Goal: Task Accomplishment & Management: Use online tool/utility

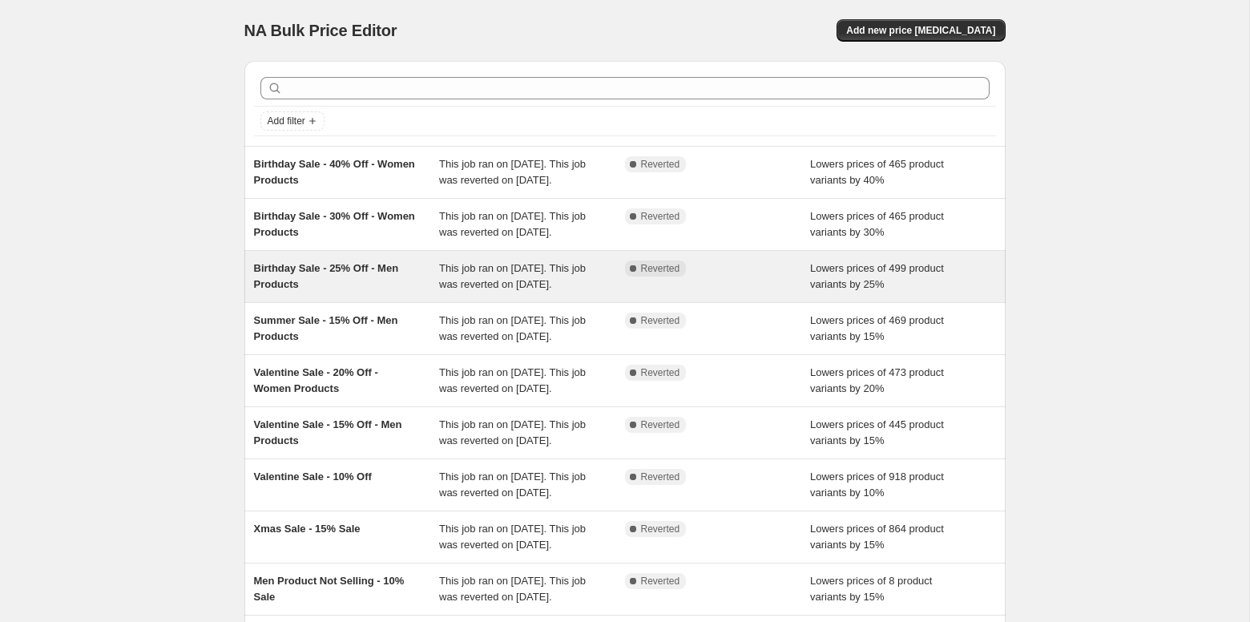
click at [420, 293] on div "Birthday Sale - 25% Off - Men Products" at bounding box center [347, 276] width 186 height 32
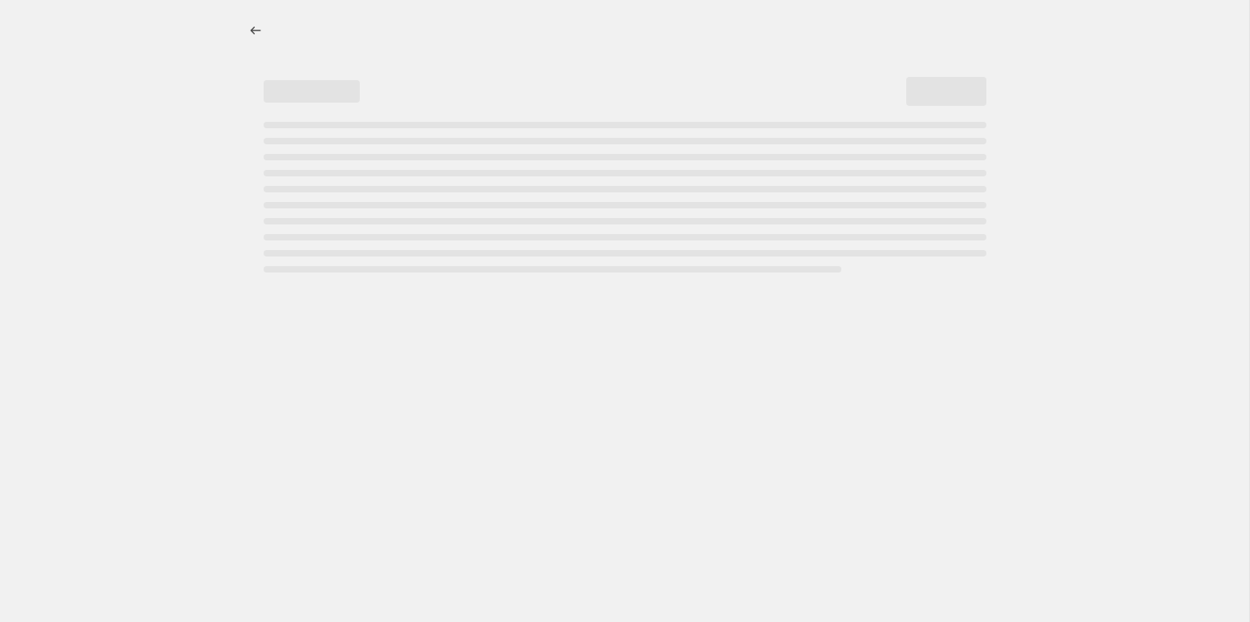
select select "percentage"
select select "collection"
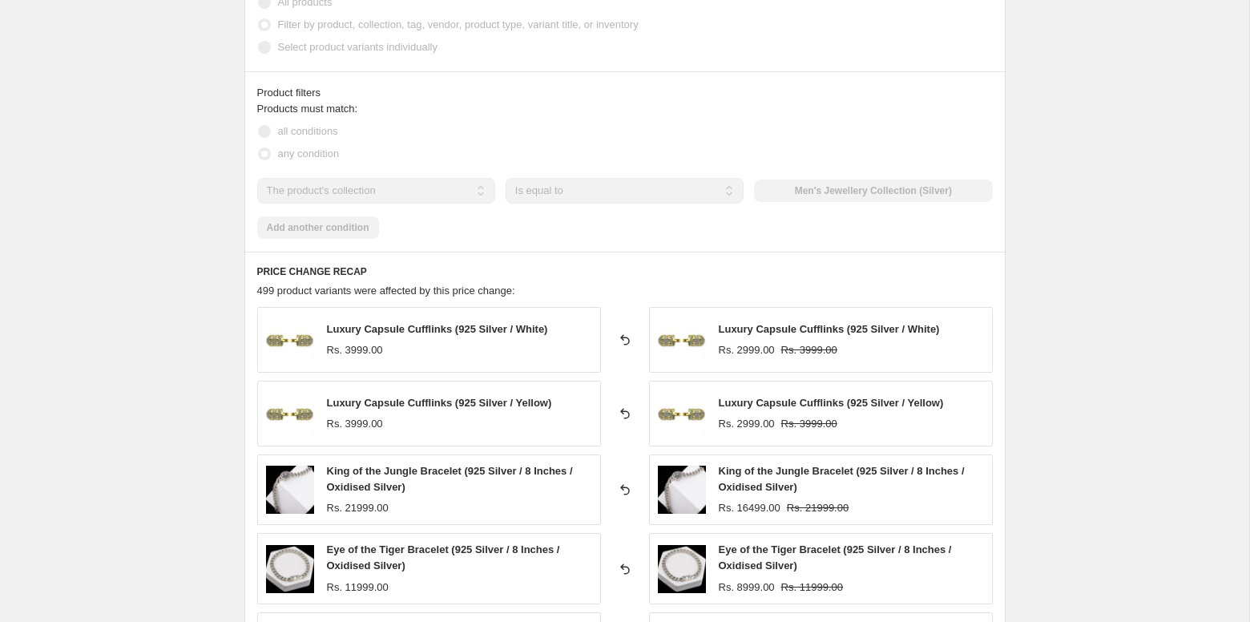
scroll to position [923, 0]
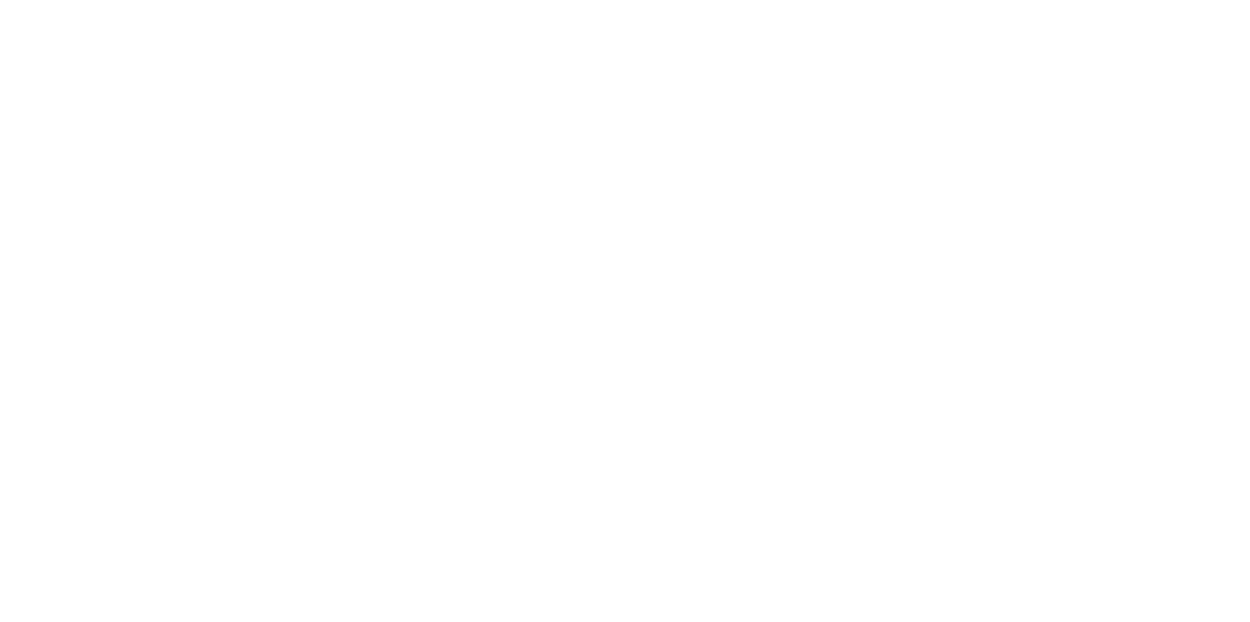
select select "percentage"
select select "collection"
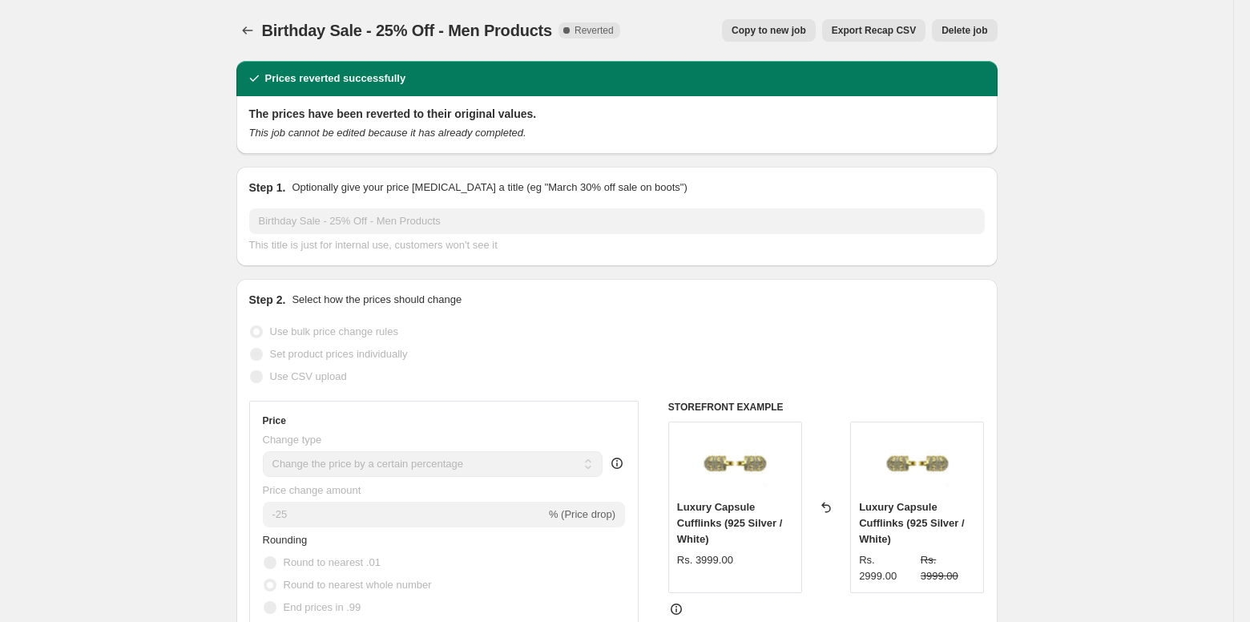
click at [770, 25] on span "Copy to new job" at bounding box center [769, 30] width 75 height 13
select select "percentage"
select select "collection"
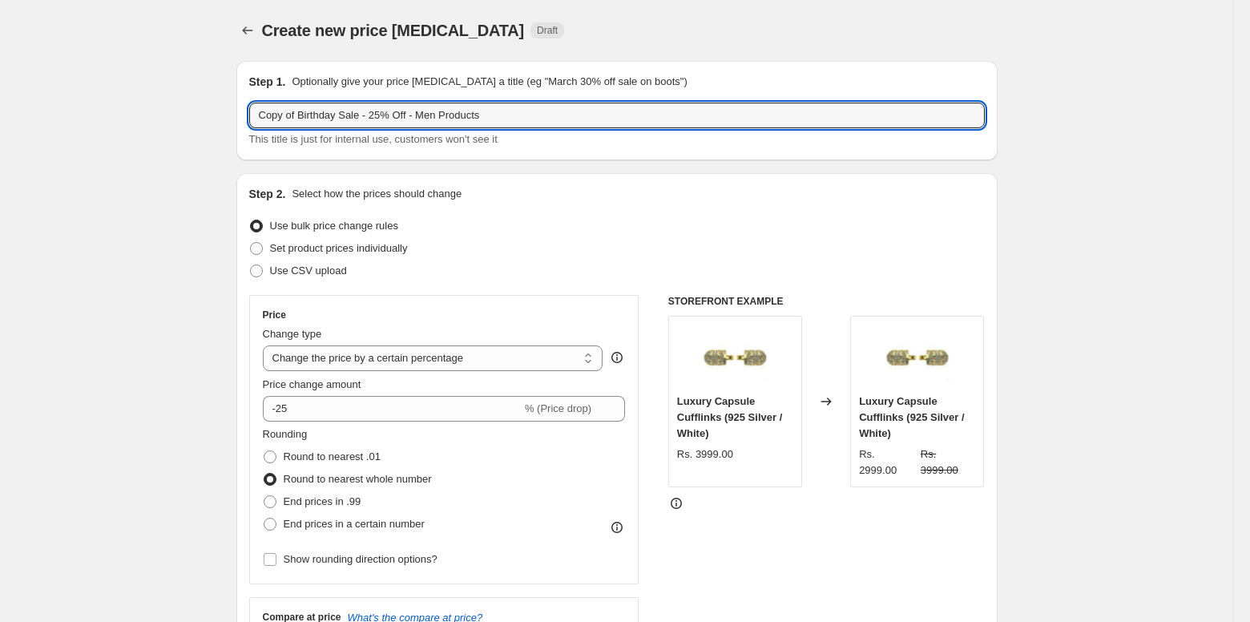
drag, startPoint x: 339, startPoint y: 115, endPoint x: 188, endPoint y: 115, distance: 151.5
click at [338, 117] on input "[DATE] Sale - 25% Off - Men Products" at bounding box center [617, 116] width 736 height 26
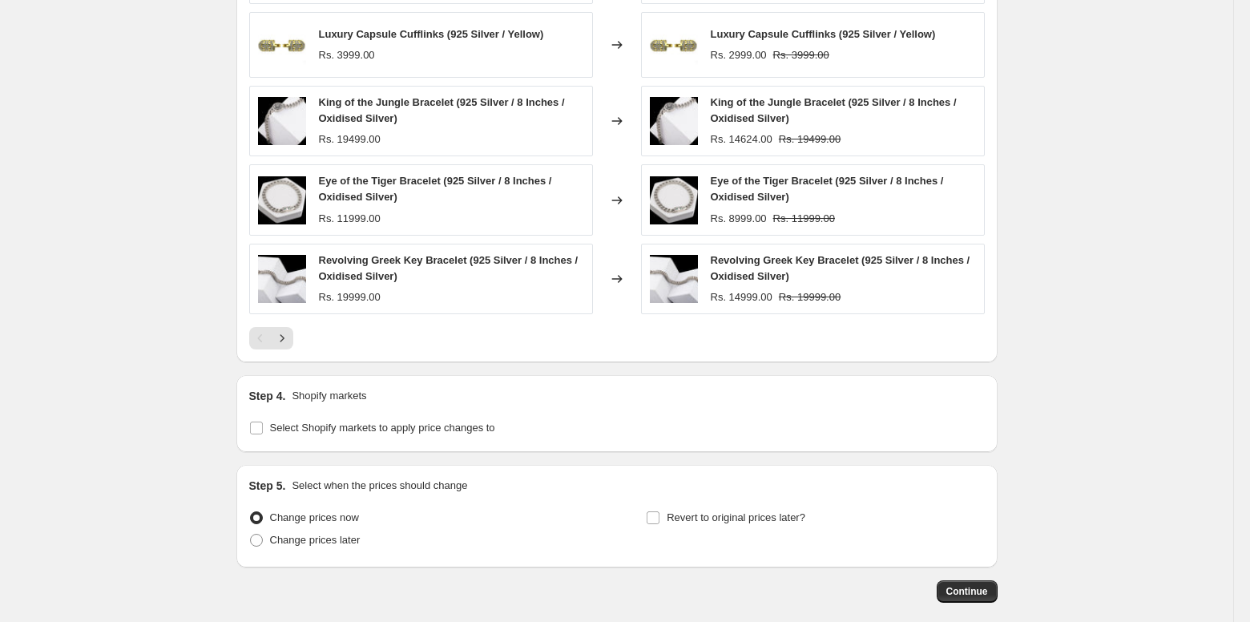
scroll to position [1259, 0]
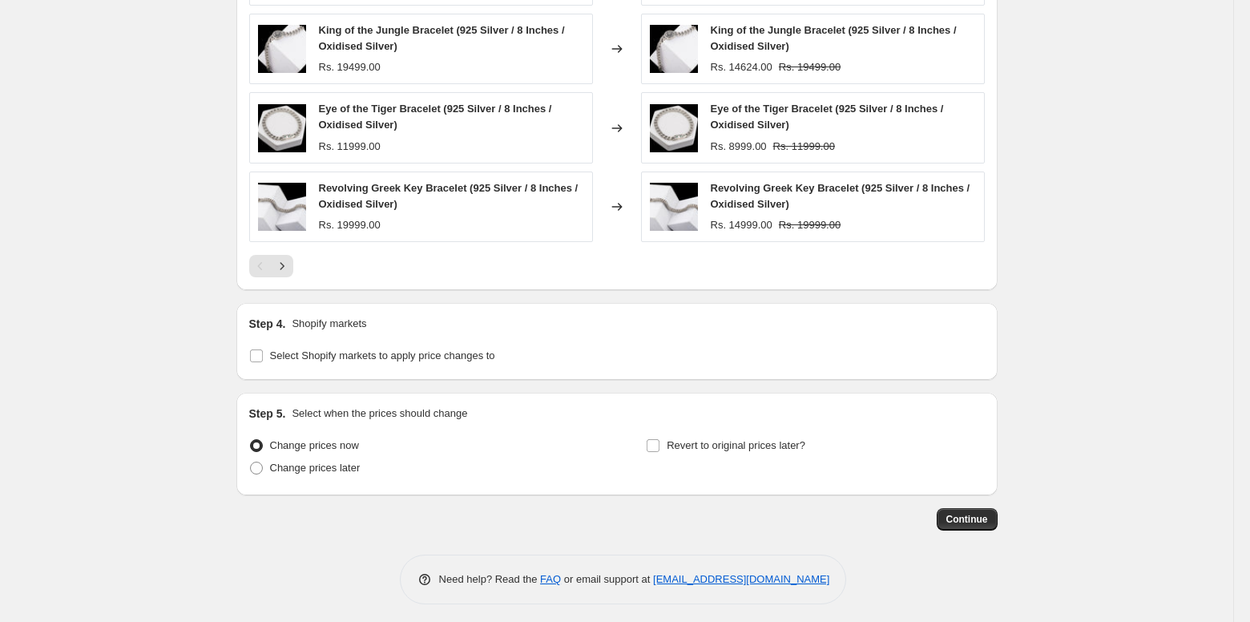
type input "[DATE] Sale - 20% Off - Men Products"
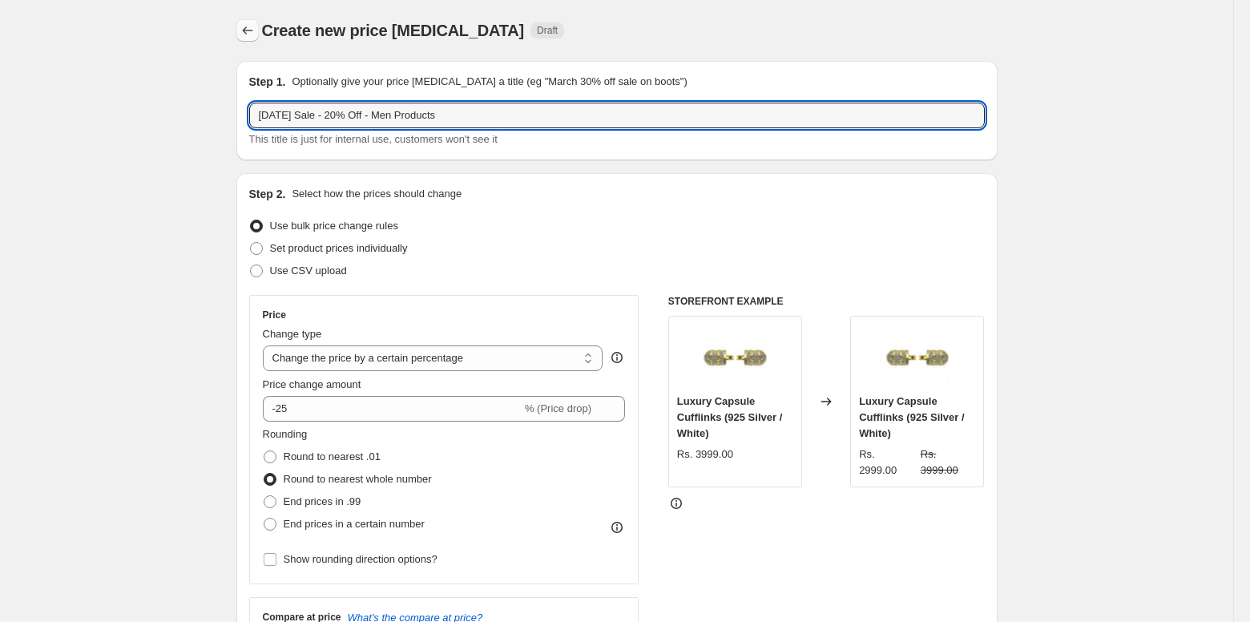
click at [244, 35] on icon "Price change jobs" at bounding box center [248, 30] width 16 height 16
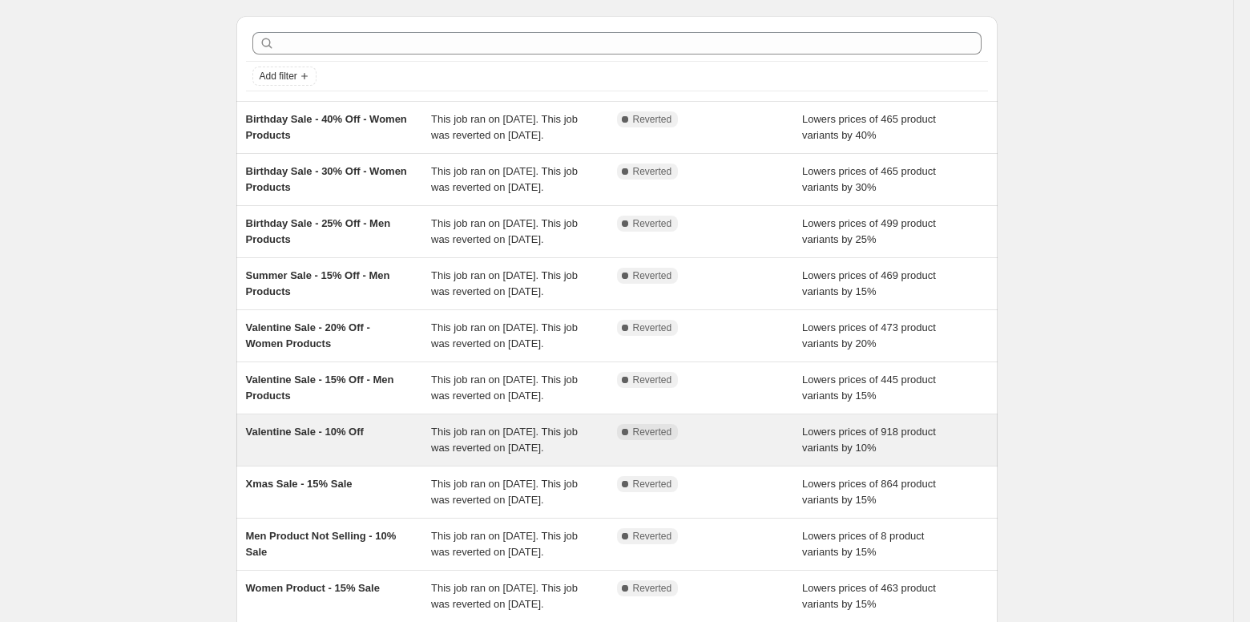
scroll to position [44, 0]
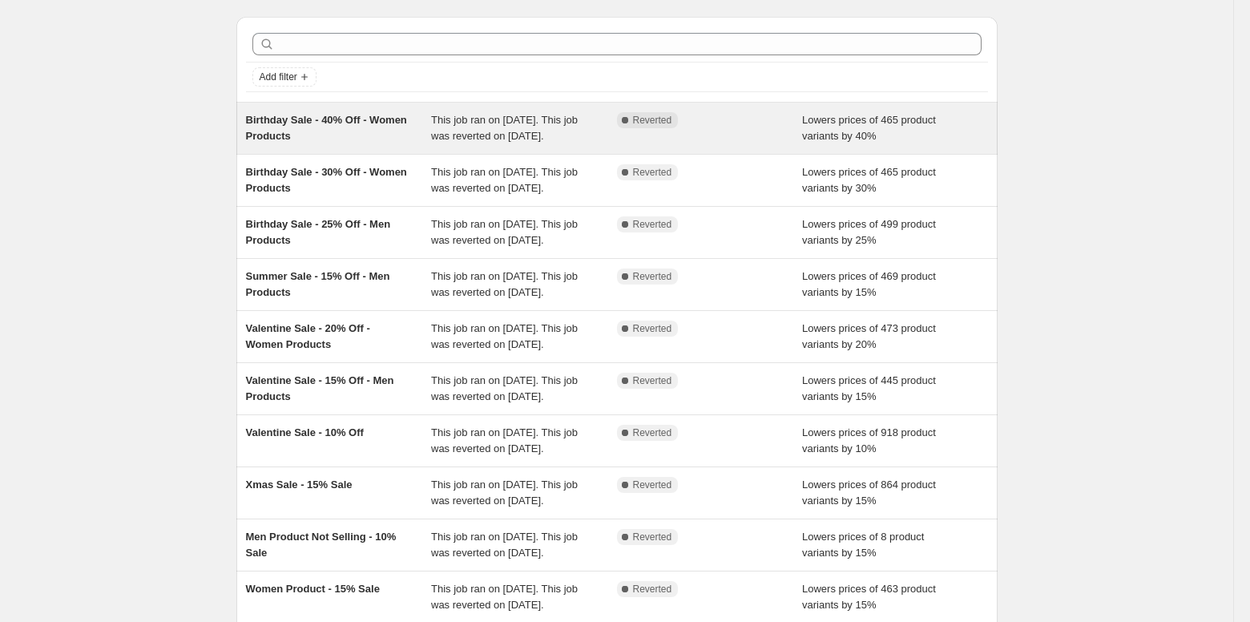
click at [394, 133] on div "Birthday Sale - 40% Off - Women Products" at bounding box center [339, 128] width 186 height 32
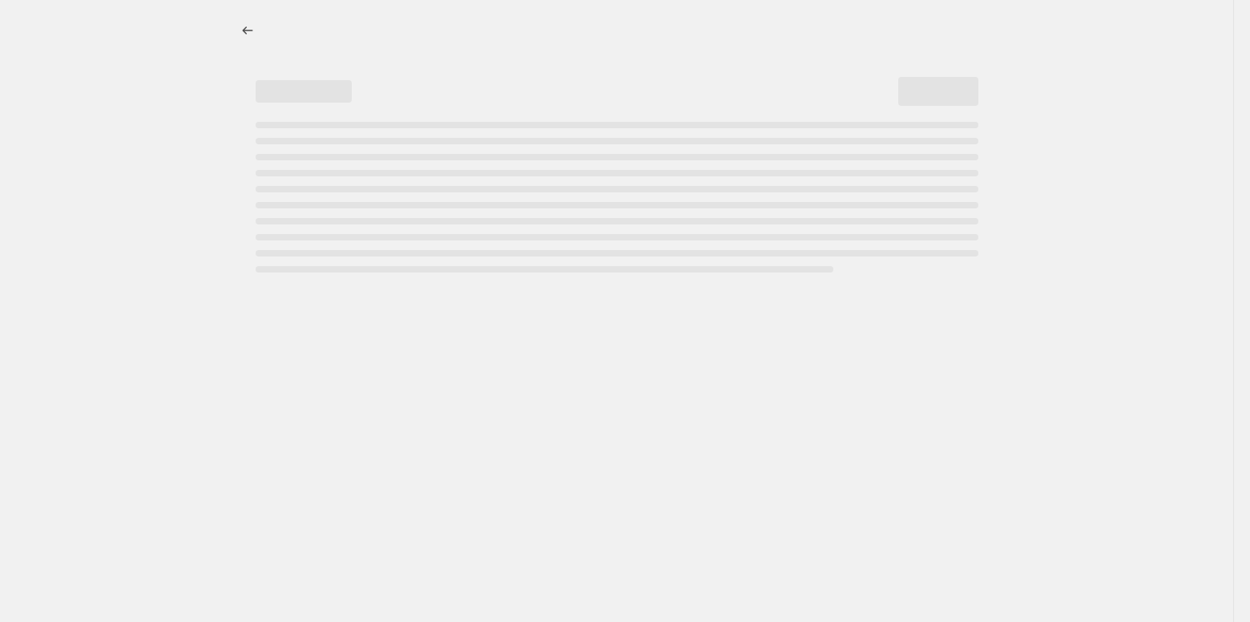
select select "percentage"
select select "collection"
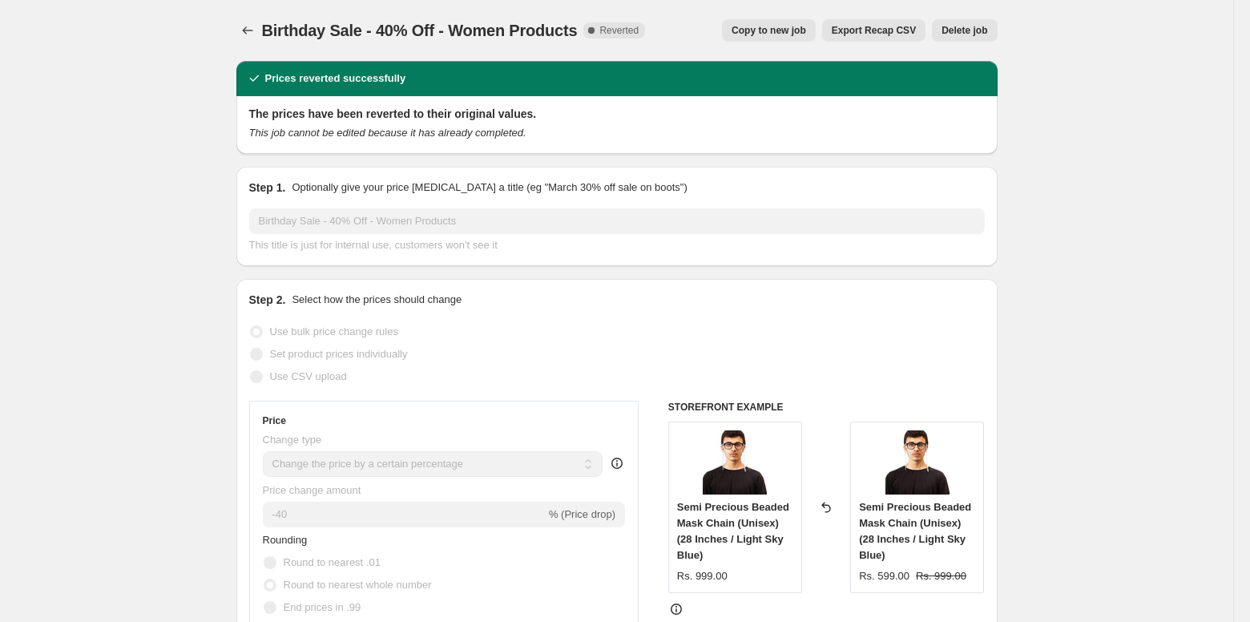
click at [771, 21] on button "Copy to new job" at bounding box center [769, 30] width 94 height 22
select select "percentage"
select select "collection"
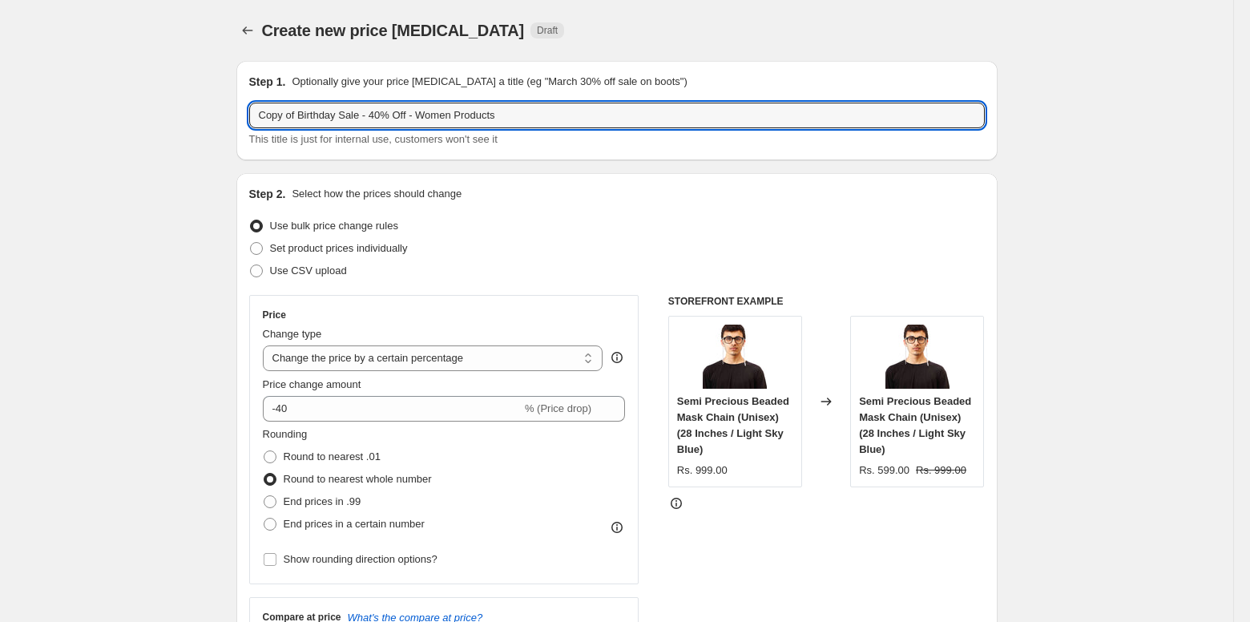
drag, startPoint x: 341, startPoint y: 114, endPoint x: 98, endPoint y: 91, distance: 243.9
click at [333, 118] on input "[DATE] Sale - 40% Off - Women Products" at bounding box center [617, 116] width 736 height 26
drag, startPoint x: 402, startPoint y: 111, endPoint x: 729, endPoint y: 119, distance: 326.3
click at [729, 119] on input "[DATE] Sale - Upto 30% Off - Women Products" at bounding box center [617, 116] width 736 height 26
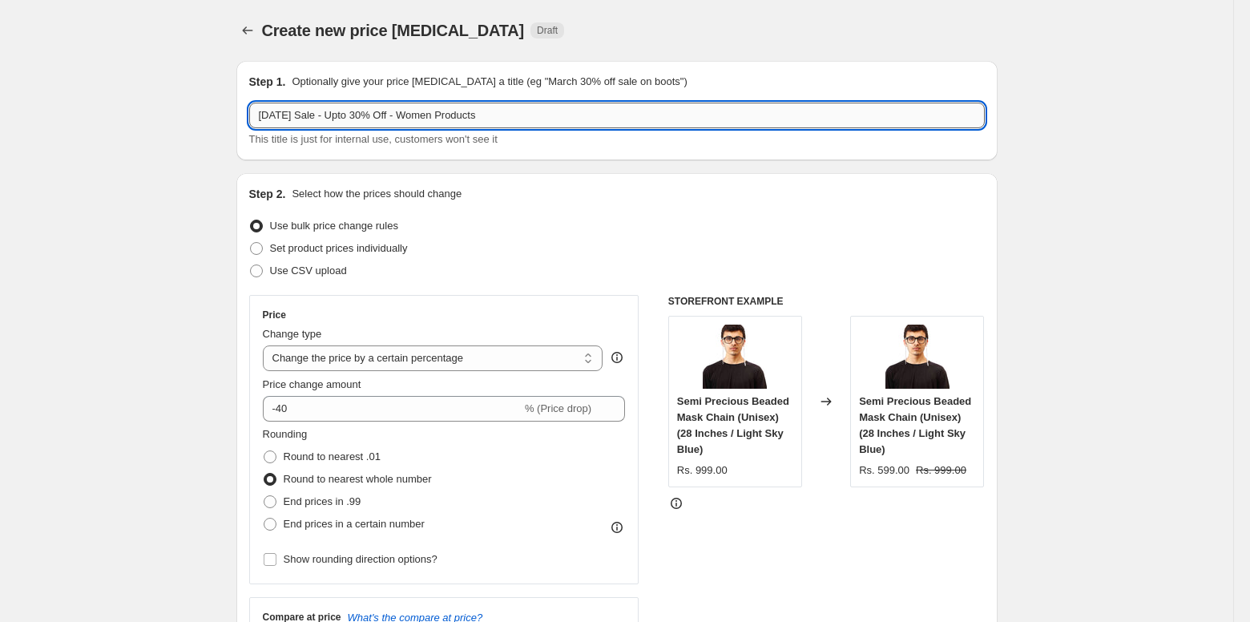
click at [402, 111] on input "[DATE] Sale - Upto 30% Off - Women Products" at bounding box center [617, 116] width 736 height 26
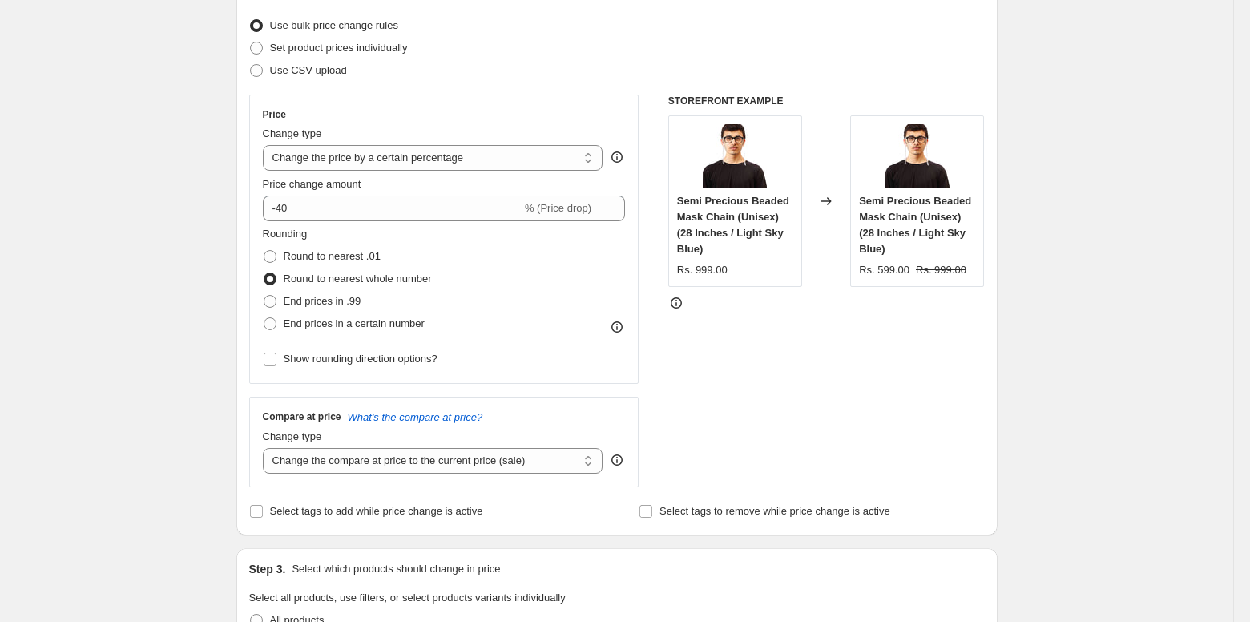
scroll to position [206, 0]
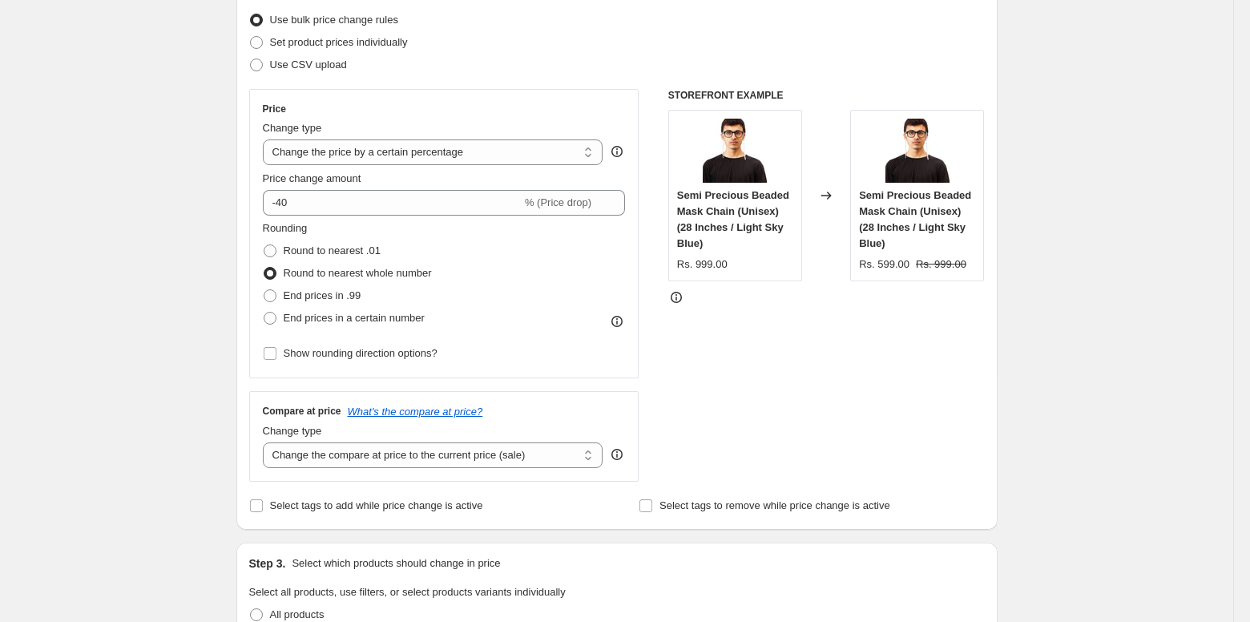
type input "[DATE] Sale - Upto 30% Off - All Products"
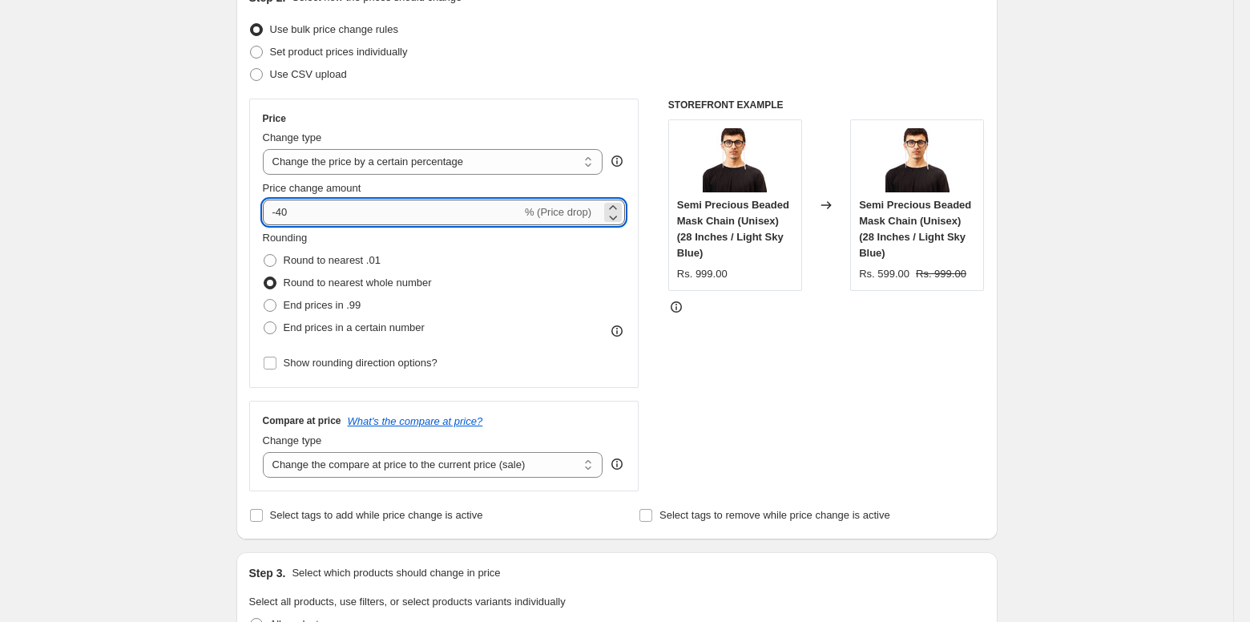
click at [281, 211] on input "-40" at bounding box center [392, 213] width 259 height 26
type input "-20"
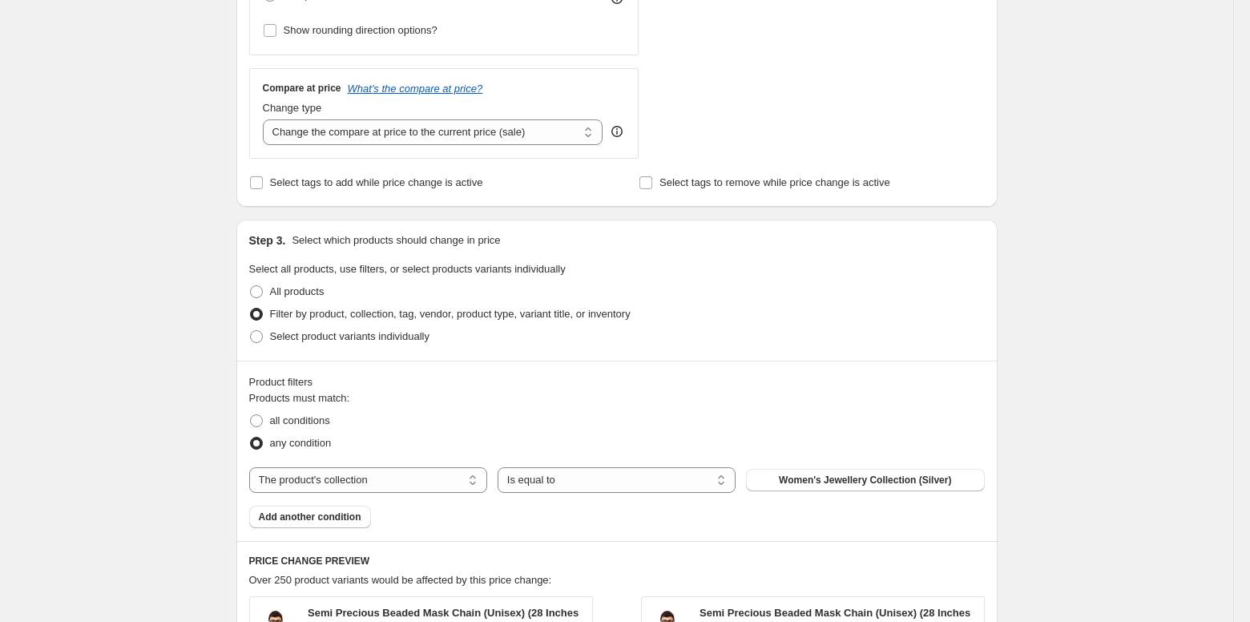
scroll to position [672, 0]
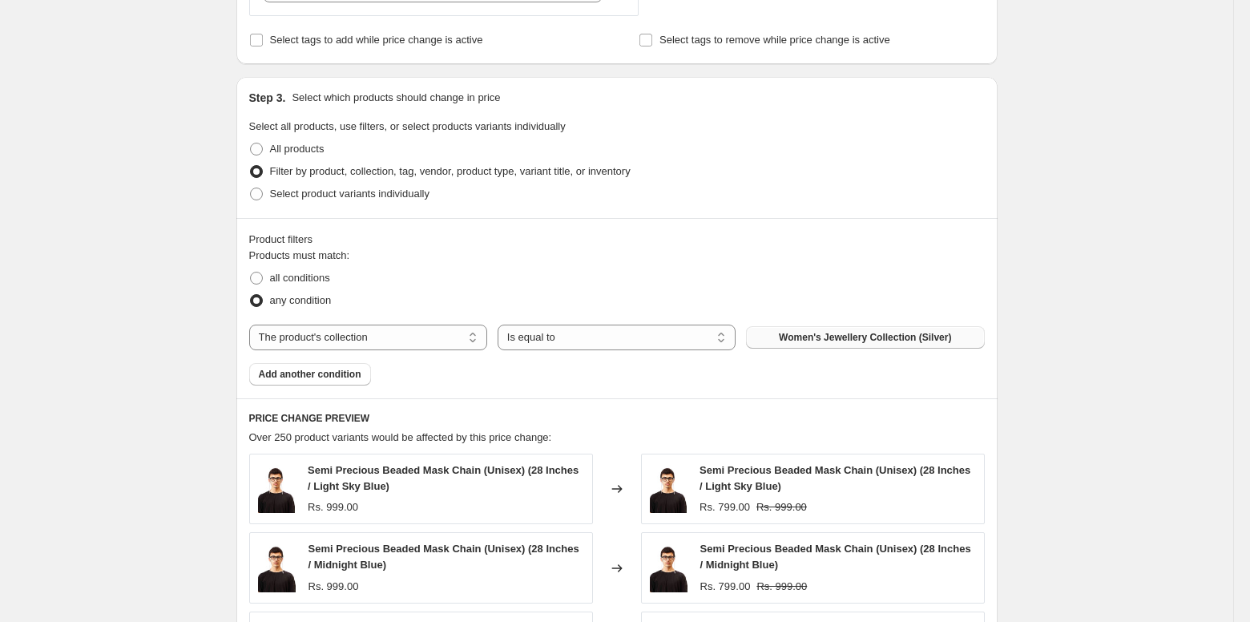
click at [868, 331] on span "Women's Jewellery Collection (Silver)" at bounding box center [865, 337] width 172 height 13
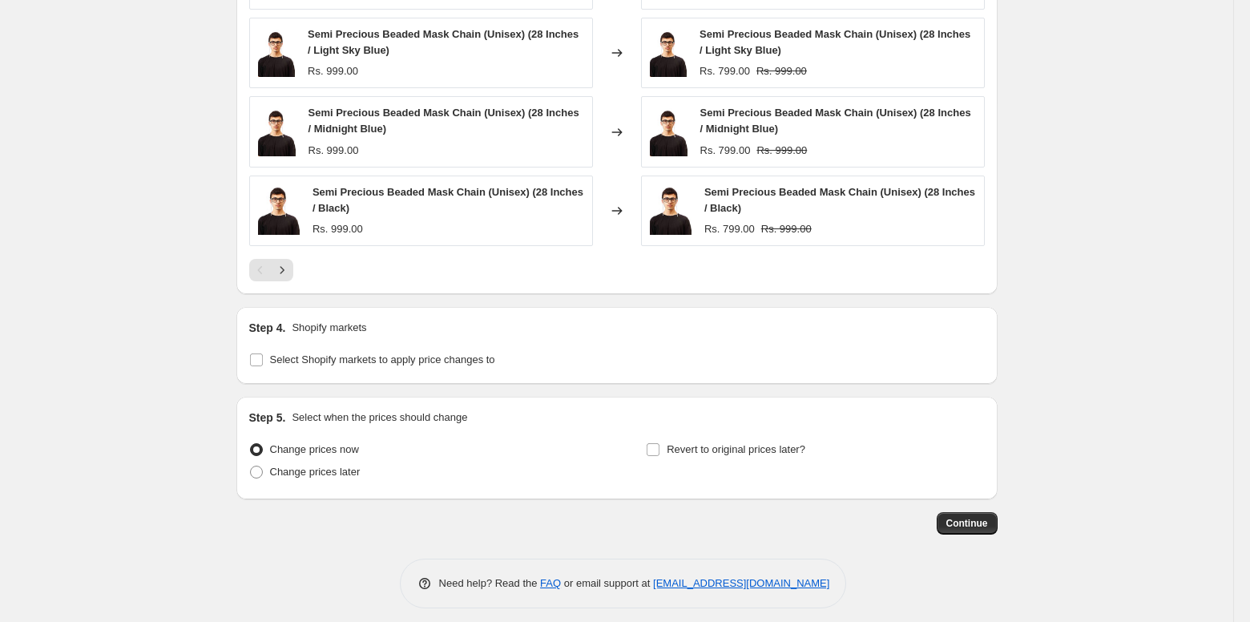
scroll to position [1259, 0]
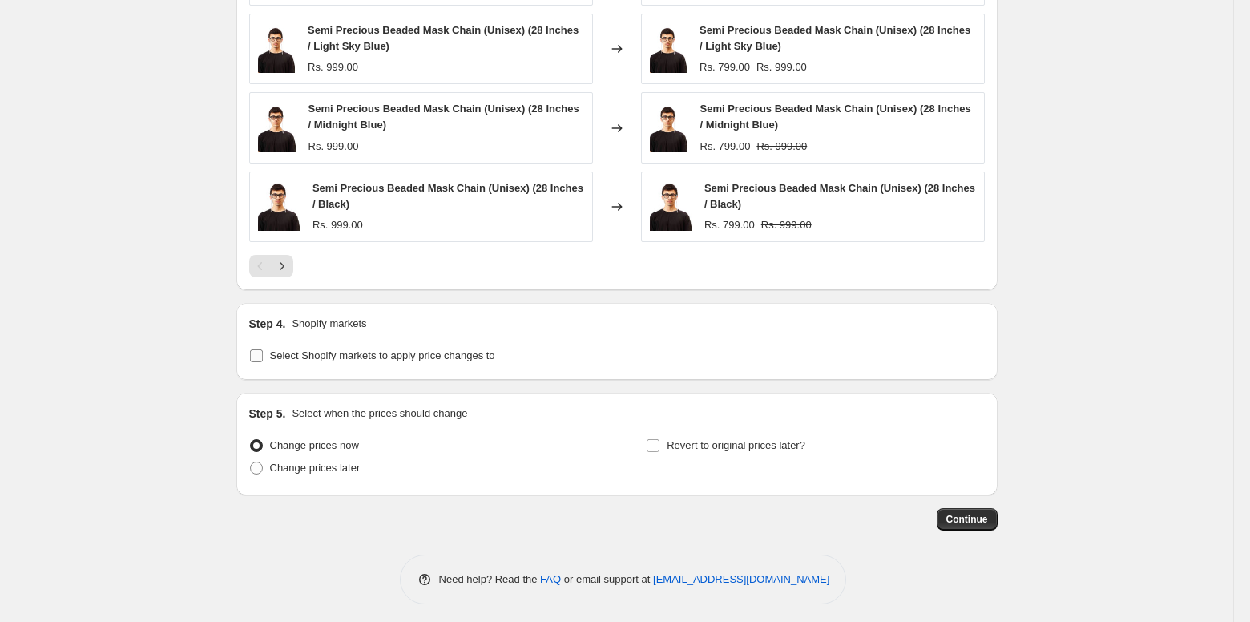
click at [441, 355] on span "Select Shopify markets to apply price changes to" at bounding box center [382, 355] width 225 height 12
click at [263, 355] on input "Select Shopify markets to apply price changes to" at bounding box center [256, 355] width 13 height 13
checkbox input "true"
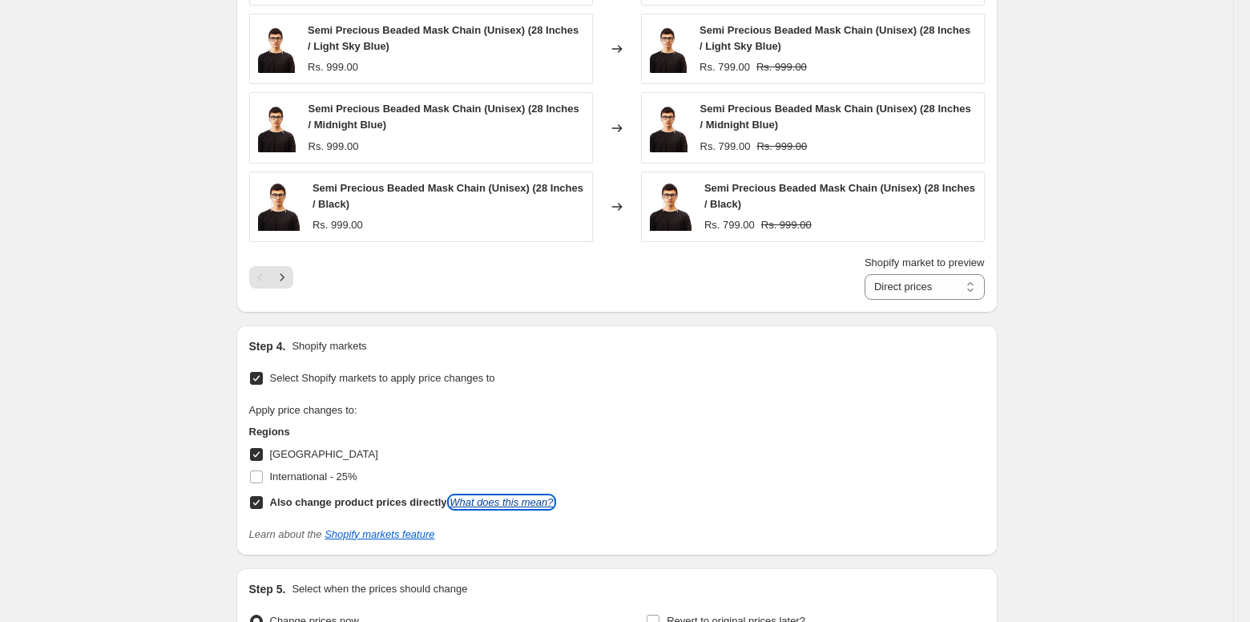
click at [473, 496] on link "What does this mean?" at bounding box center [501, 502] width 103 height 12
click at [262, 470] on input "International - 25%" at bounding box center [256, 476] width 13 height 13
checkbox input "true"
click at [256, 372] on input "Select Shopify markets to apply price changes to" at bounding box center [256, 378] width 13 height 13
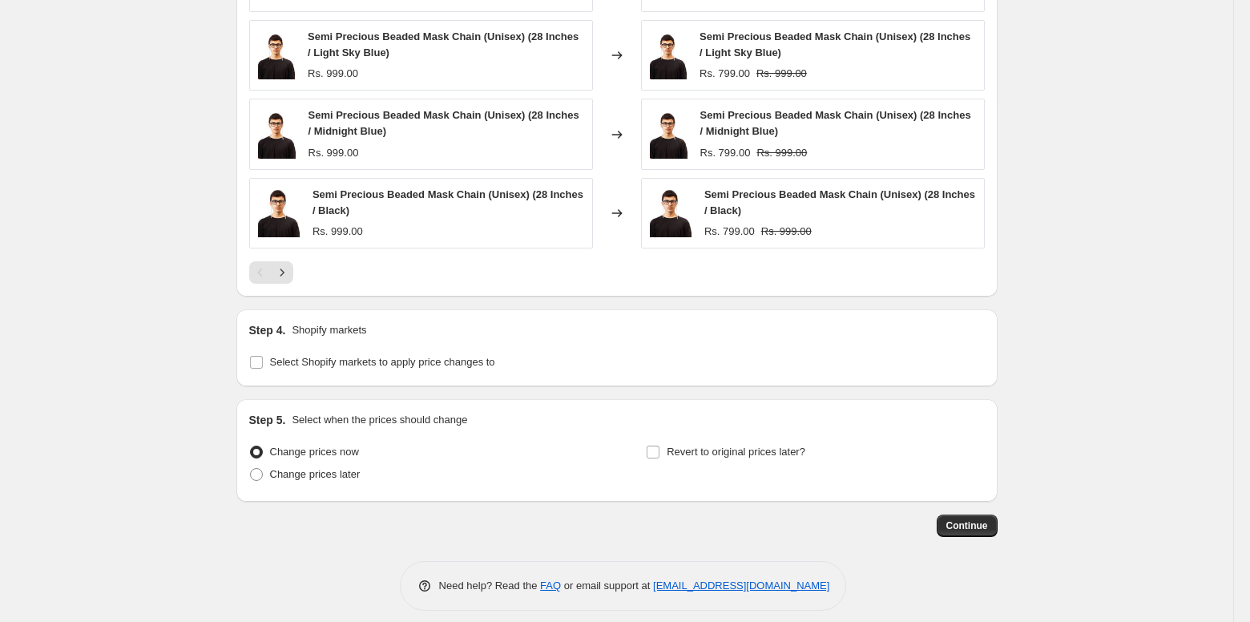
scroll to position [1251, 0]
click at [397, 357] on span "Select Shopify markets to apply price changes to" at bounding box center [382, 363] width 225 height 12
click at [263, 357] on input "Select Shopify markets to apply price changes to" at bounding box center [256, 363] width 13 height 13
checkbox input "true"
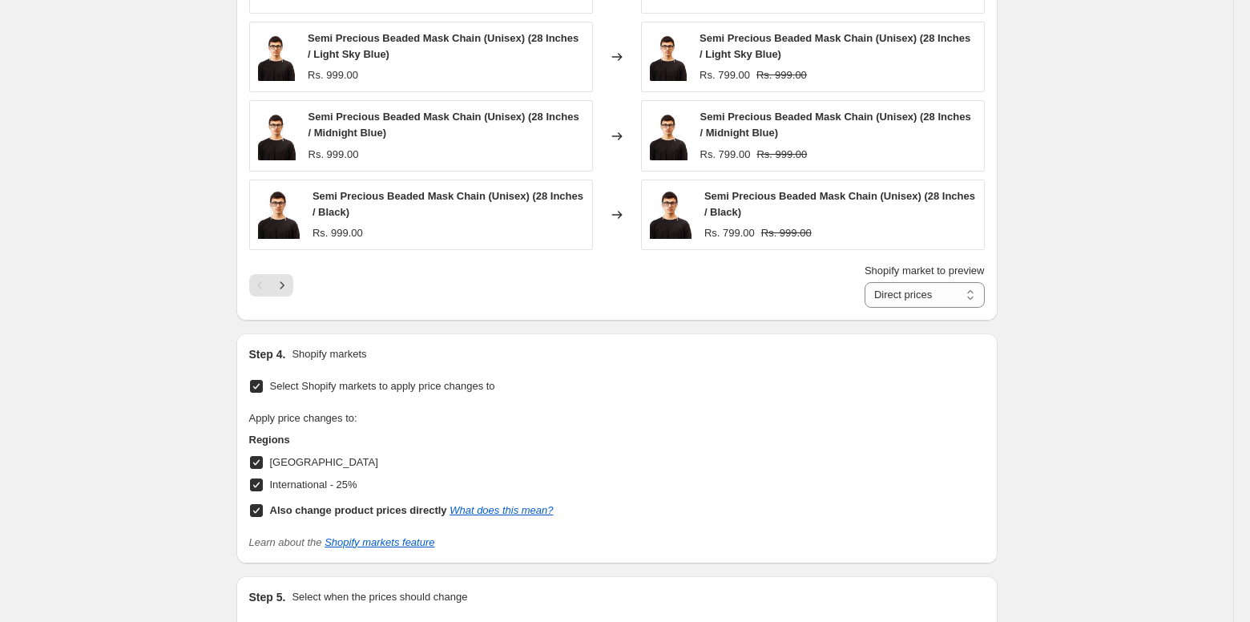
click at [256, 458] on input "[GEOGRAPHIC_DATA]" at bounding box center [256, 462] width 13 height 13
checkbox input "false"
click at [256, 479] on input "International - 25%" at bounding box center [256, 485] width 13 height 13
checkbox input "false"
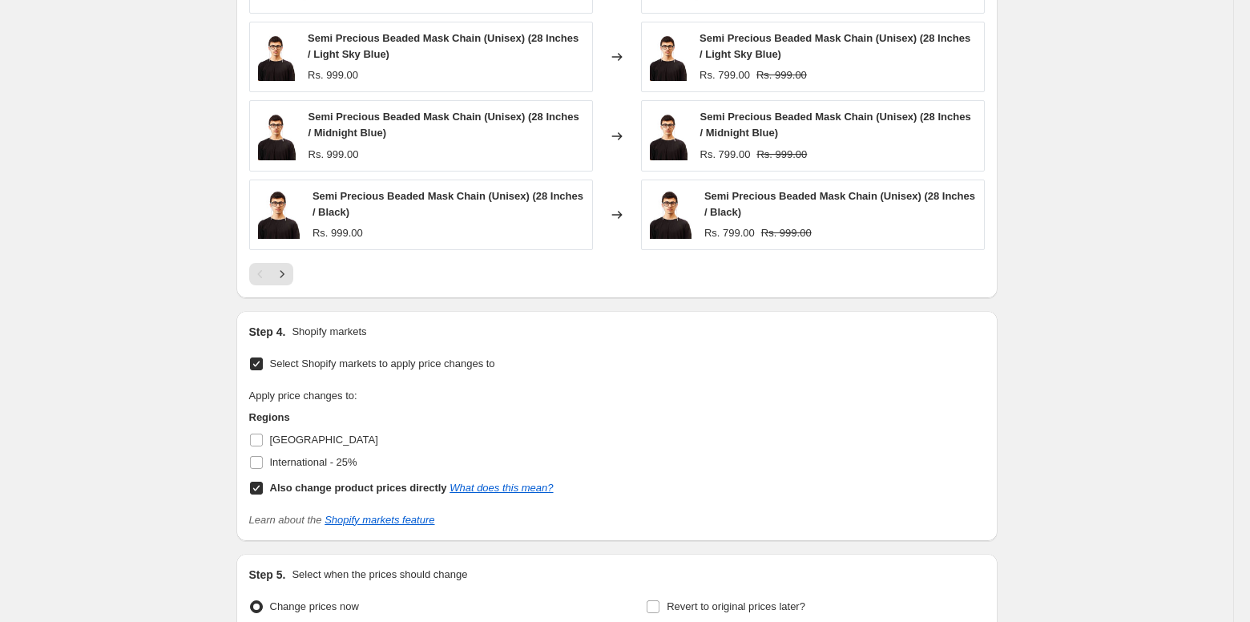
click at [259, 482] on input "Also change product prices directly What does this mean?" at bounding box center [256, 488] width 13 height 13
checkbox input "false"
click at [258, 361] on input "Select Shopify markets to apply price changes to" at bounding box center [256, 363] width 13 height 13
checkbox input "false"
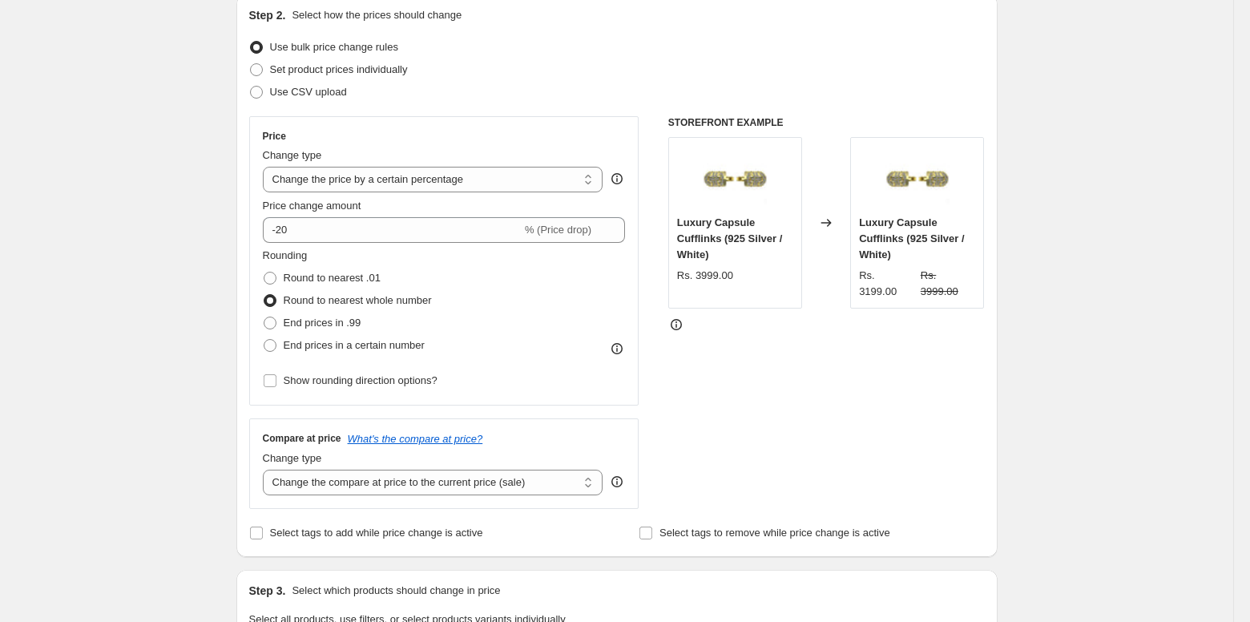
scroll to position [0, 0]
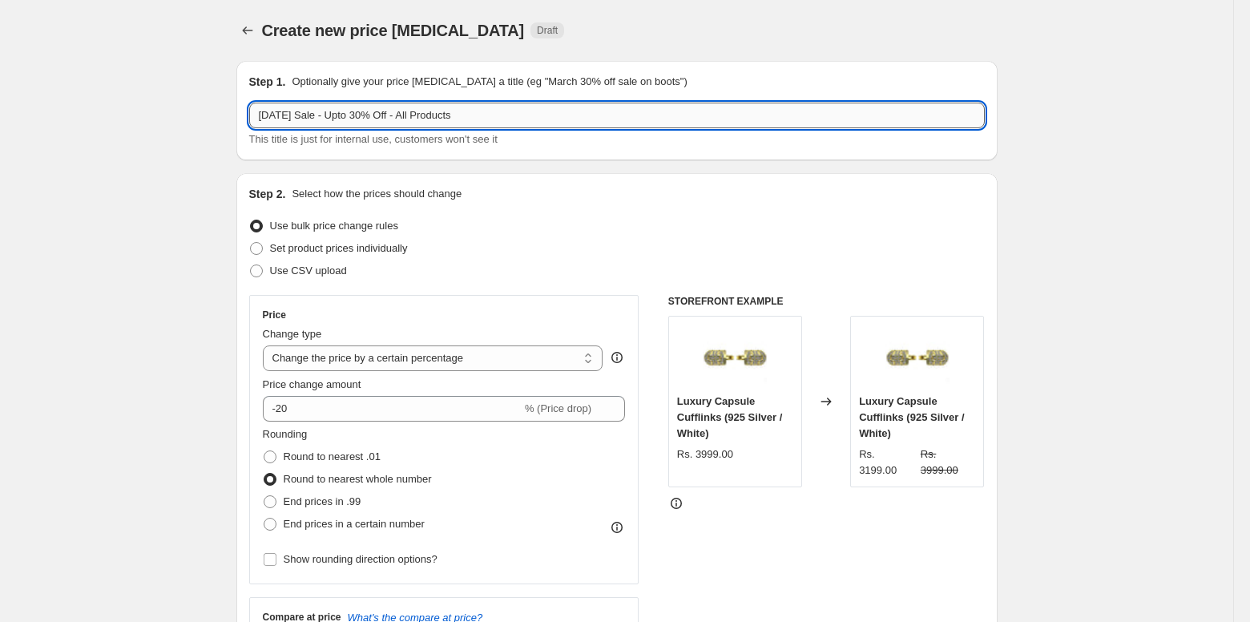
drag, startPoint x: 356, startPoint y: 113, endPoint x: 325, endPoint y: 108, distance: 31.6
click at [325, 108] on input "[DATE] Sale - Upto 30% Off - All Products" at bounding box center [617, 116] width 736 height 26
type input "[DATE] Sale - 20% Off - All Products"
click at [616, 18] on div "Create new price [MEDICAL_DATA]. This page is ready Create new price [MEDICAL_D…" at bounding box center [616, 30] width 761 height 61
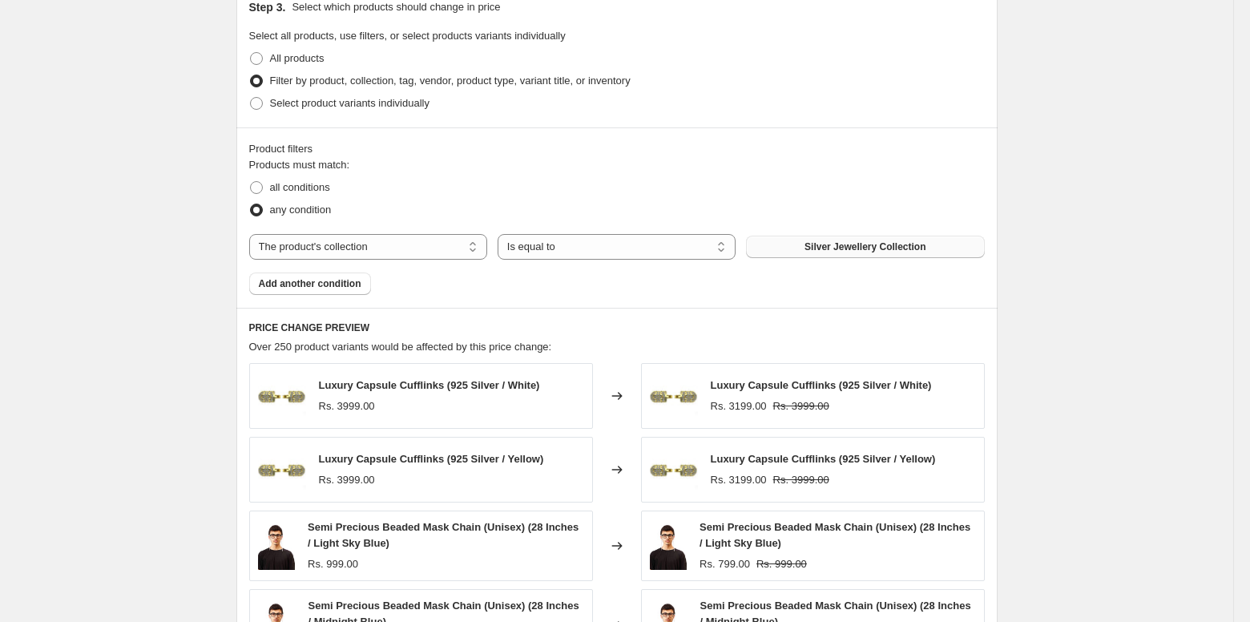
scroll to position [1259, 0]
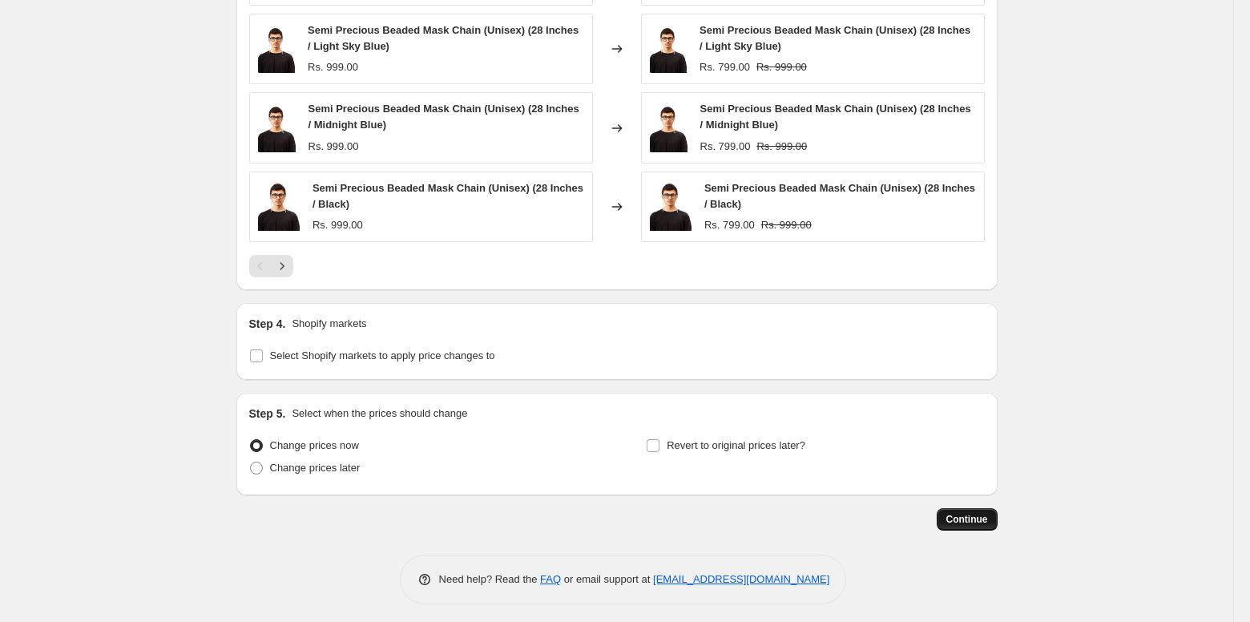
click at [967, 508] on button "Continue" at bounding box center [967, 519] width 61 height 22
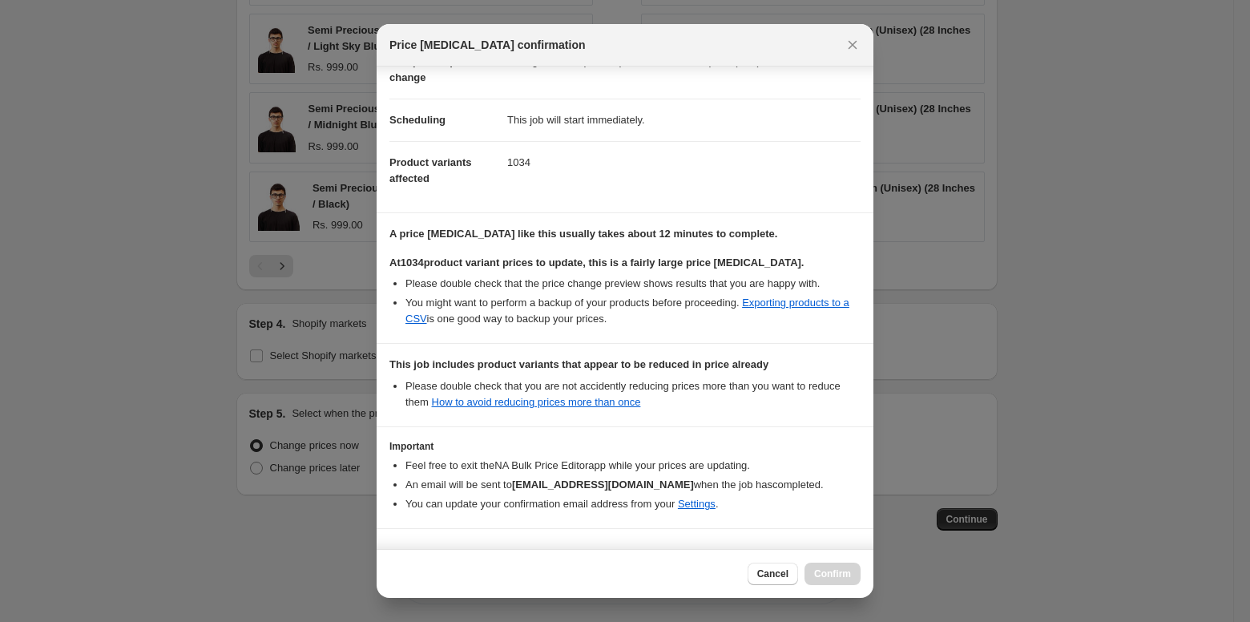
scroll to position [138, 0]
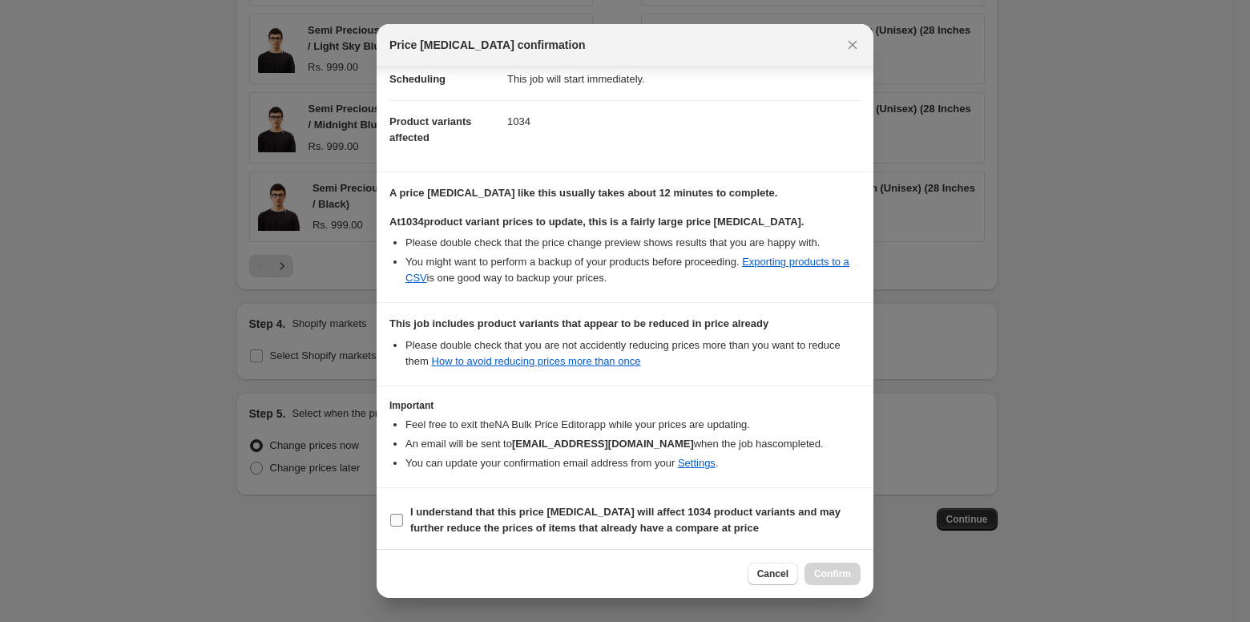
click at [405, 527] on label "I understand that this price [MEDICAL_DATA] will affect 1034 product variants a…" at bounding box center [625, 520] width 471 height 38
click at [403, 527] on input "I understand that this price [MEDICAL_DATA] will affect 1034 product variants a…" at bounding box center [396, 520] width 13 height 13
checkbox input "true"
click at [834, 573] on span "Confirm" at bounding box center [832, 573] width 37 height 13
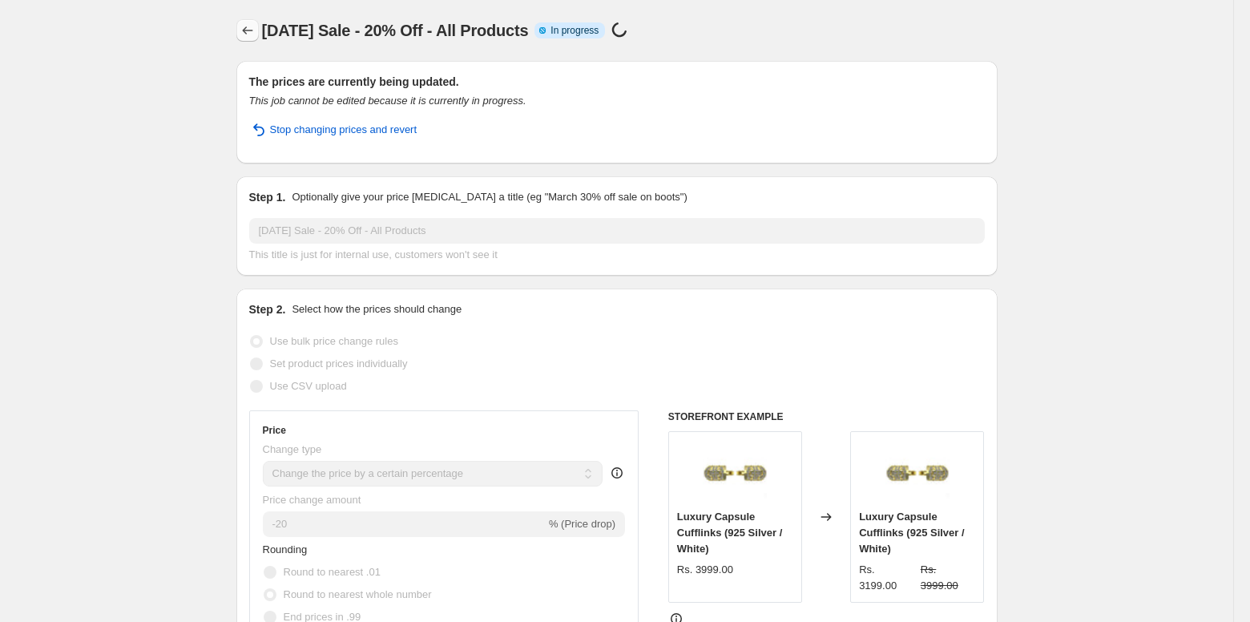
click at [248, 22] on icon "Price change jobs" at bounding box center [248, 30] width 16 height 16
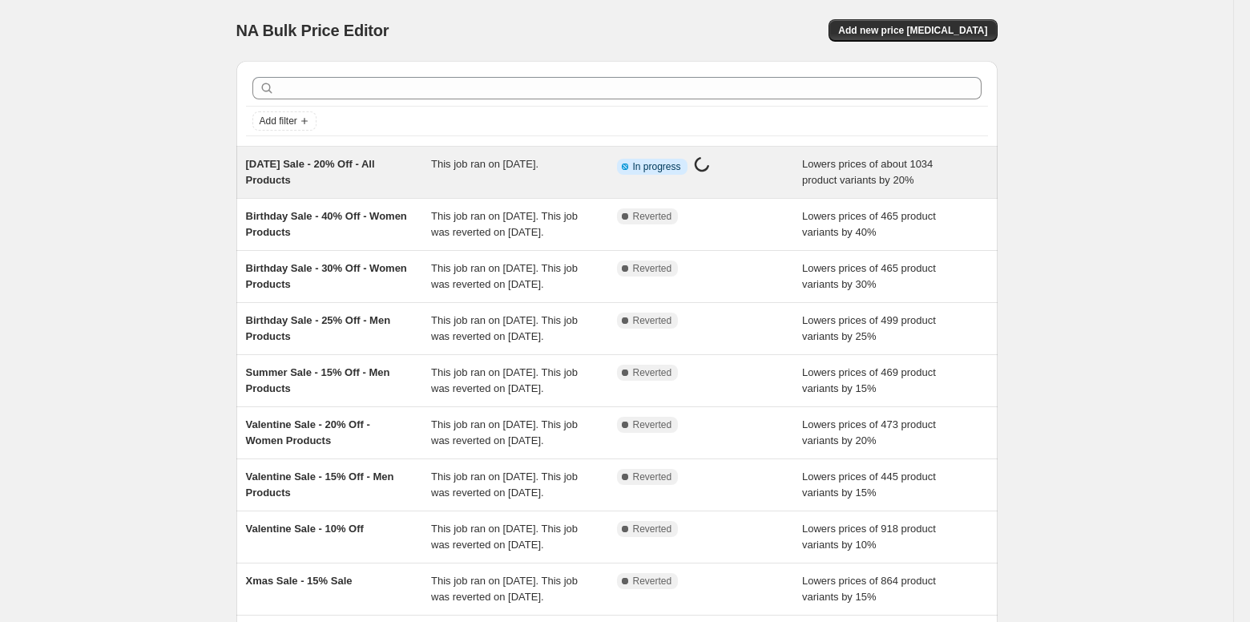
click at [415, 168] on div "[DATE] Sale - 20% Off - All Products" at bounding box center [339, 172] width 186 height 32
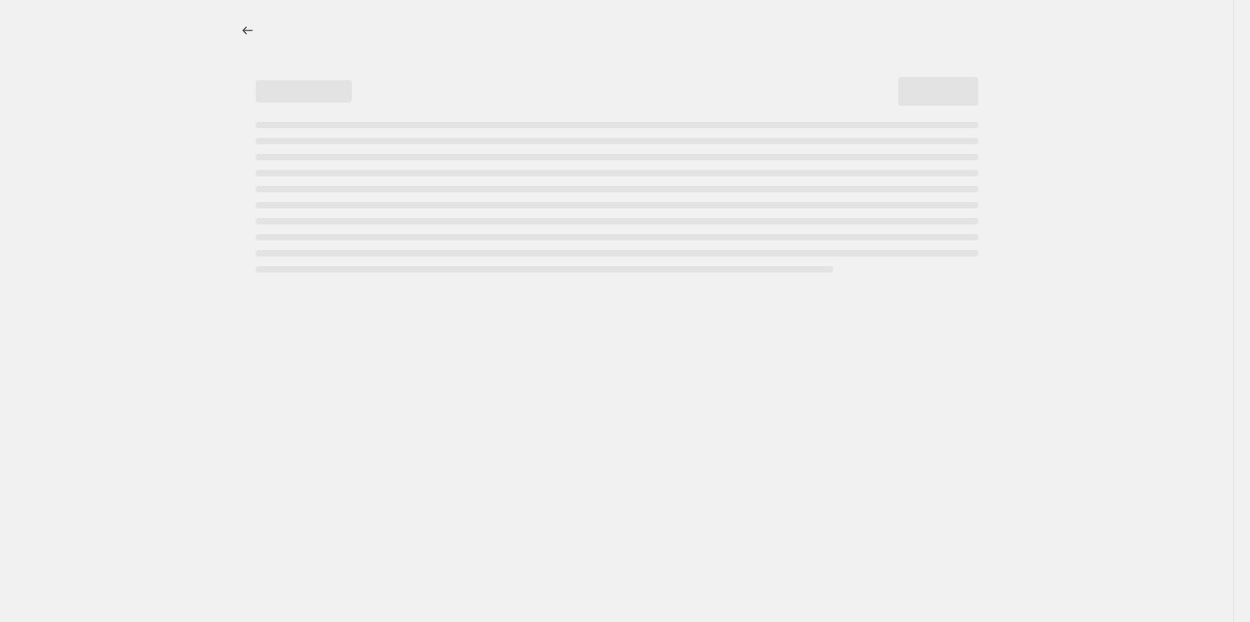
select select "percentage"
select select "collection"
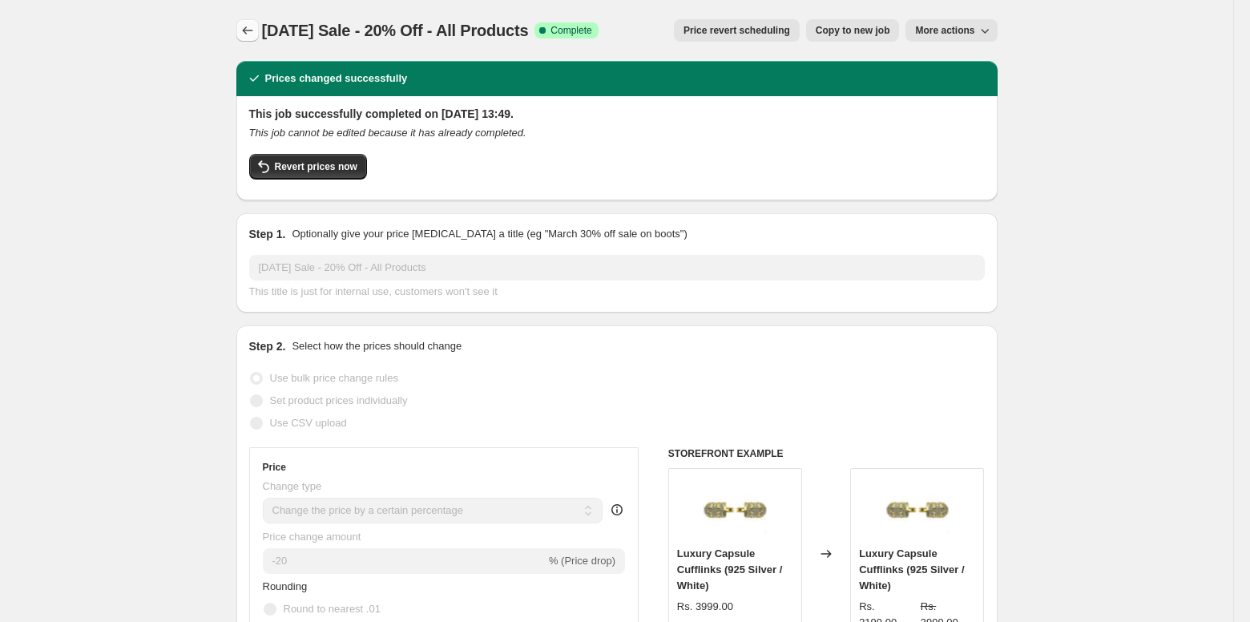
click at [244, 32] on icon "Price change jobs" at bounding box center [247, 30] width 10 height 8
